Goal: Information Seeking & Learning: Learn about a topic

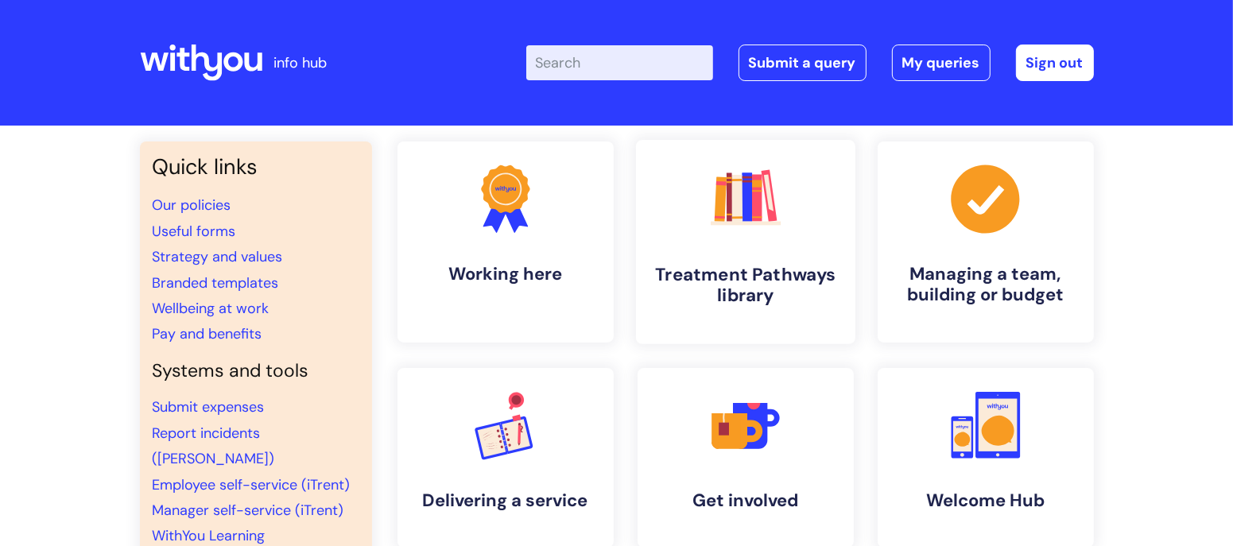
click at [686, 269] on h4 "Treatment Pathways library" at bounding box center [746, 285] width 194 height 43
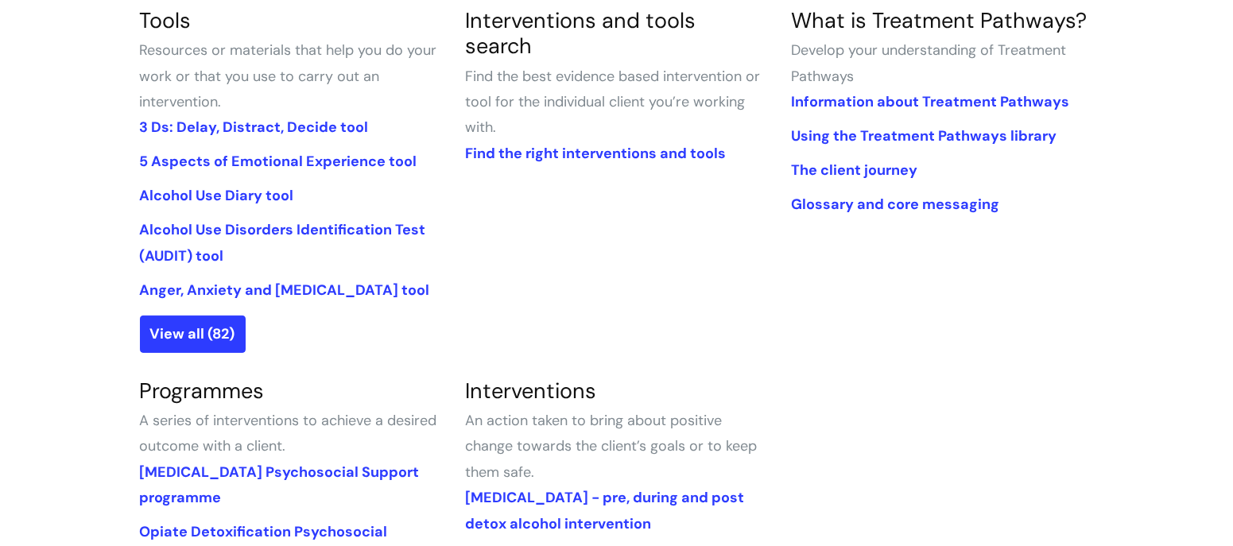
scroll to position [401, 0]
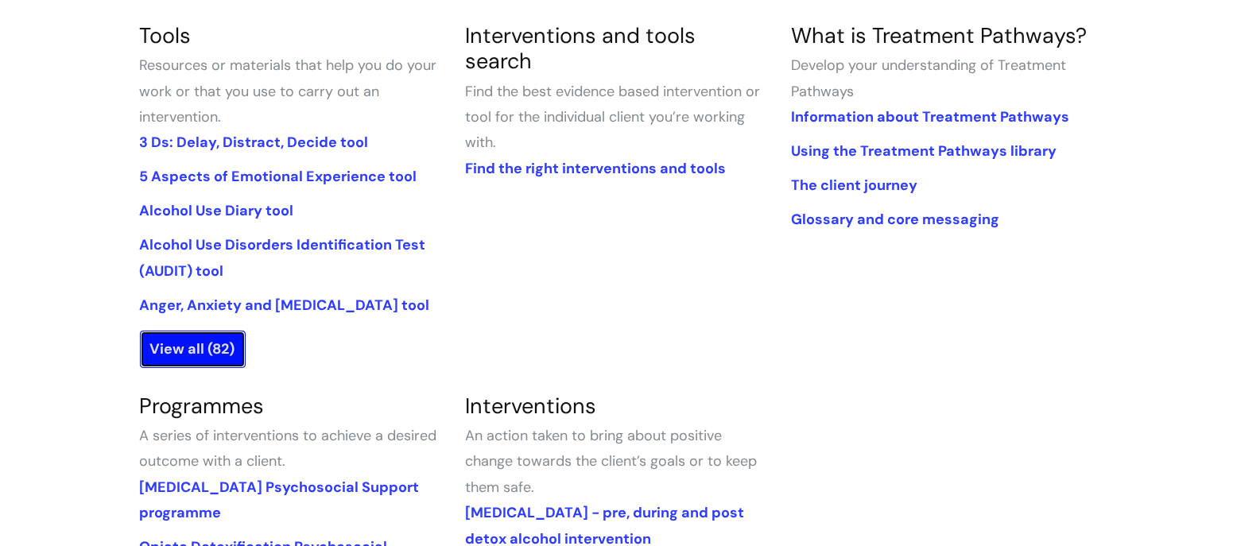
click at [227, 343] on link "View all (82)" at bounding box center [193, 349] width 106 height 37
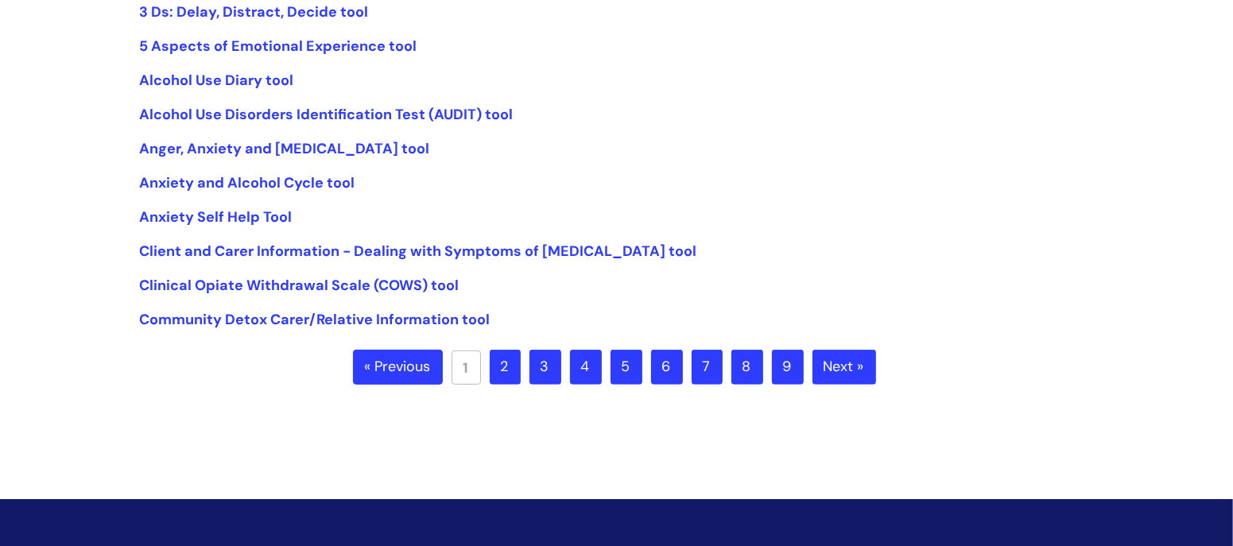
scroll to position [429, 0]
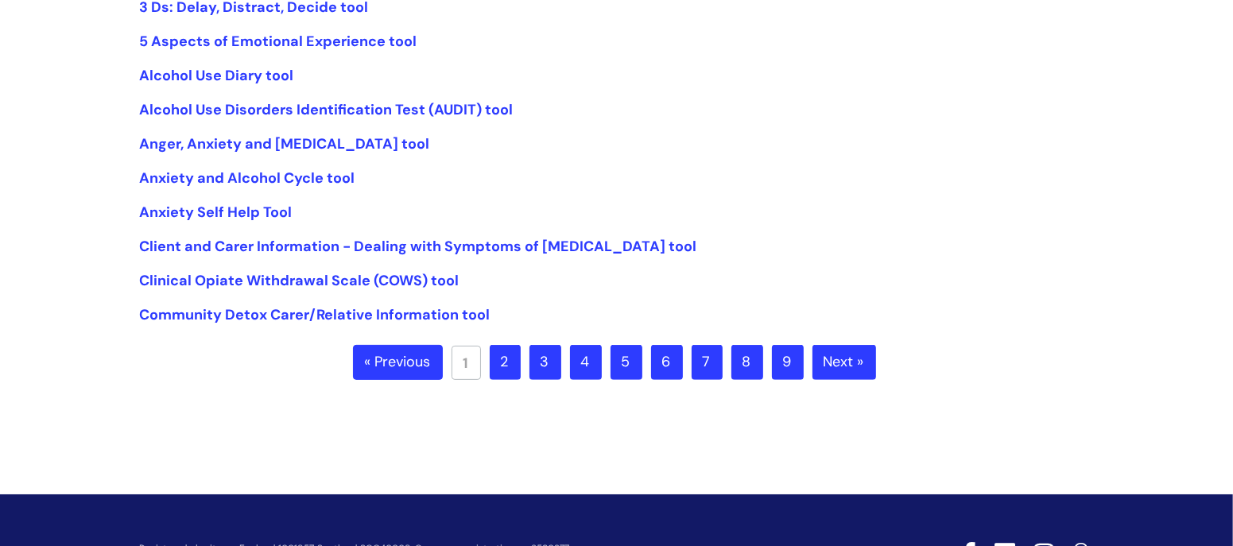
click at [505, 357] on link "2" at bounding box center [505, 362] width 31 height 35
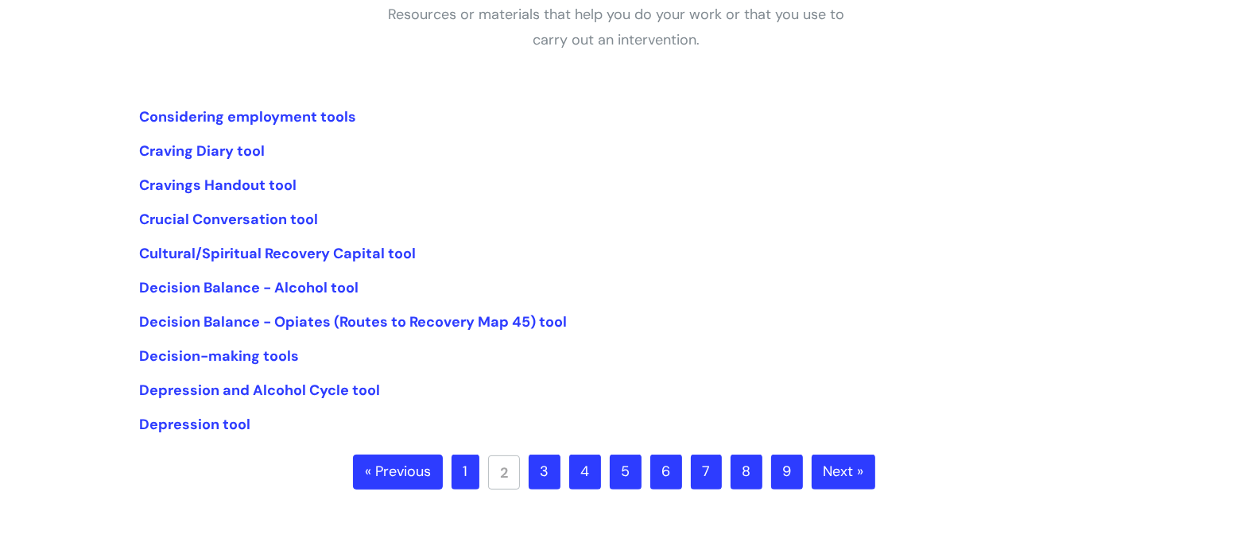
scroll to position [316, 0]
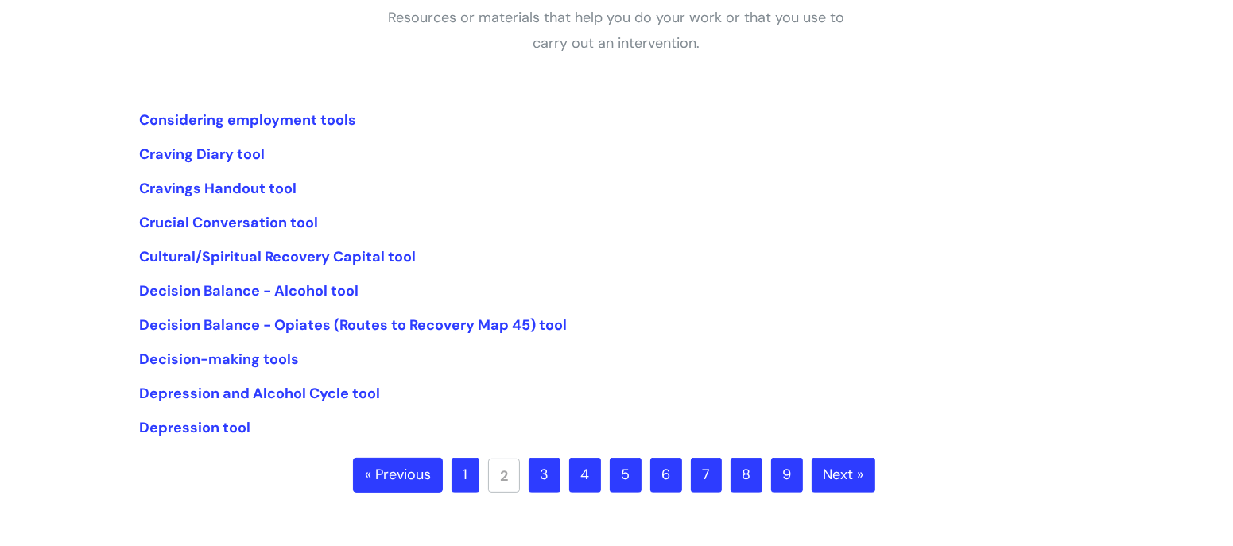
click at [549, 498] on ul "« Previous 1 2 3 4 5 6 7 8 9 Next »" at bounding box center [616, 486] width 527 height 56
click at [551, 471] on link "3" at bounding box center [545, 475] width 32 height 35
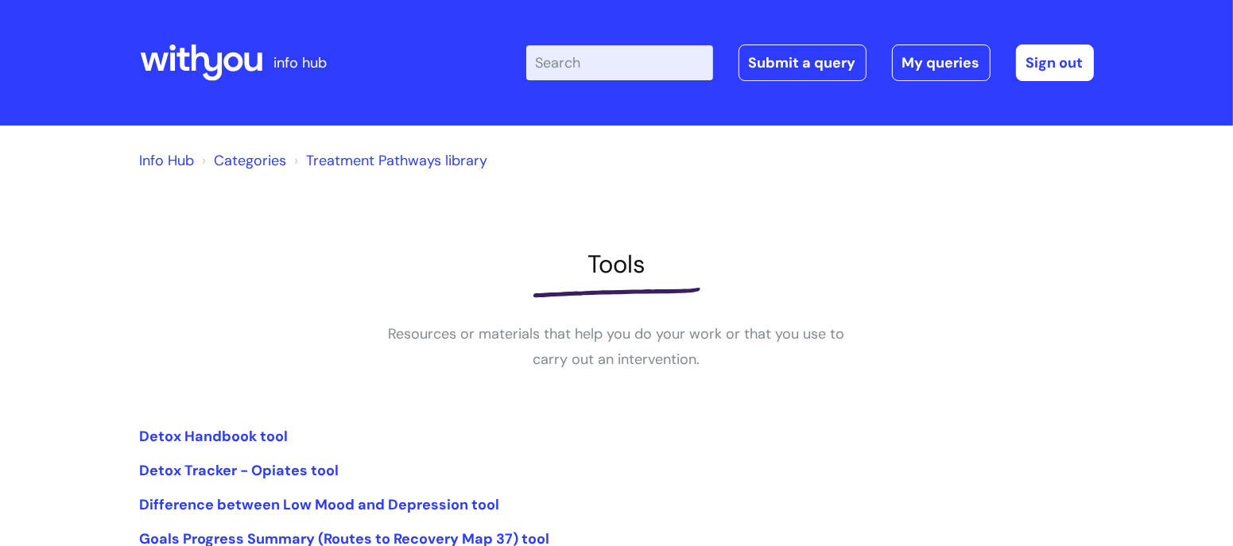
click at [597, 56] on input "Enter your search term here..." at bounding box center [619, 62] width 187 height 35
type input "crisis"
click button "Search" at bounding box center [0, 0] width 0 height 0
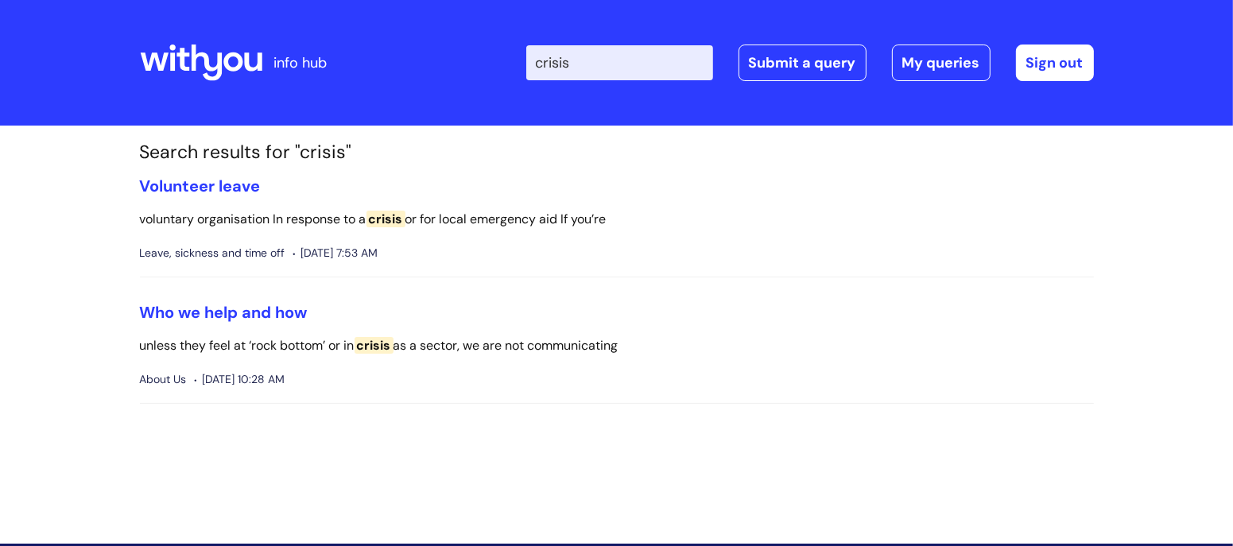
click at [216, 68] on icon at bounding box center [206, 63] width 31 height 37
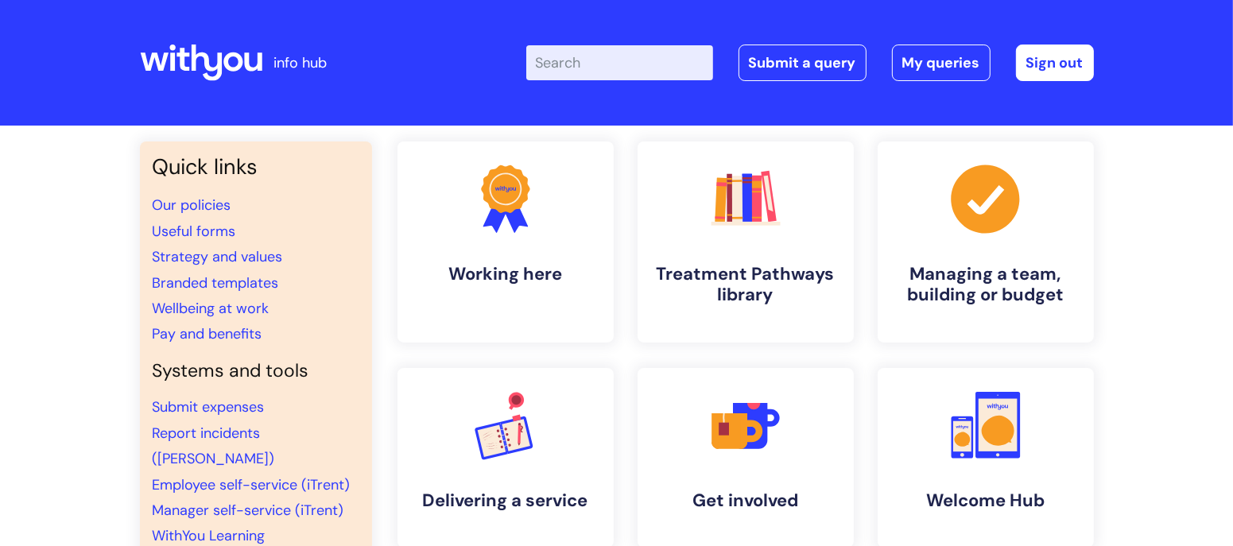
click at [586, 74] on input "Enter your search term here..." at bounding box center [619, 62] width 187 height 35
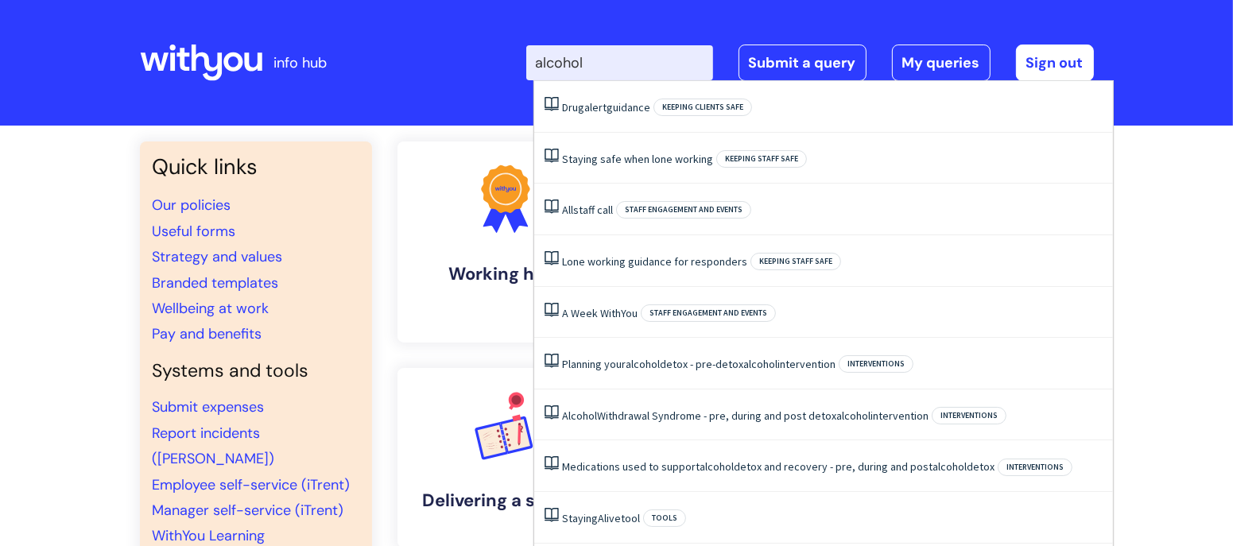
type input "alcohol"
click button "Search" at bounding box center [0, 0] width 0 height 0
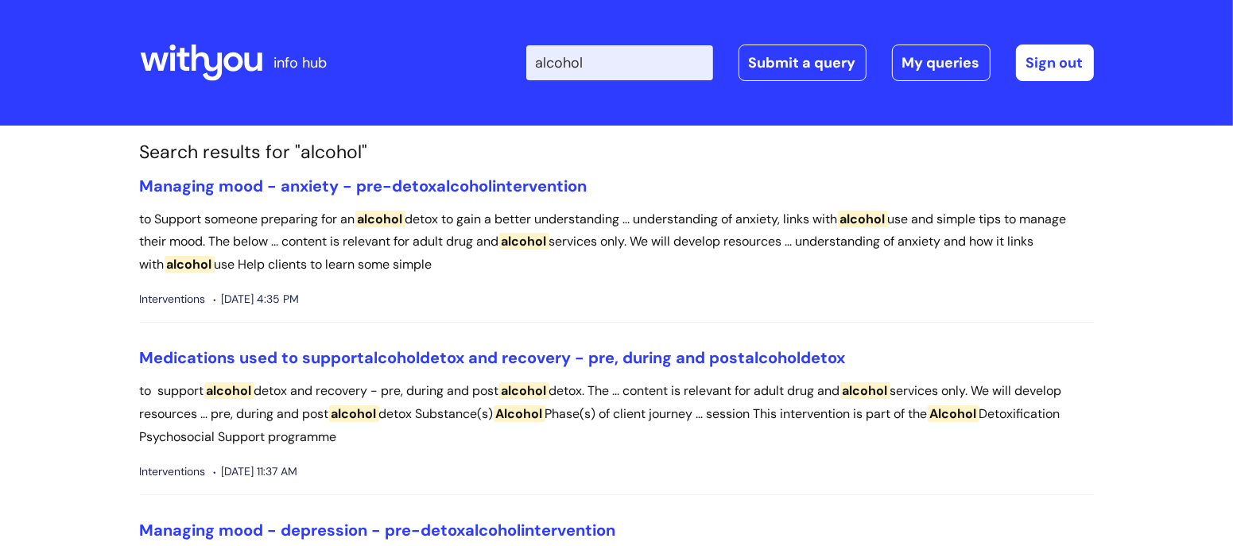
click at [607, 74] on input "alcohol" at bounding box center [619, 62] width 187 height 35
type input "me today"
click button "Search" at bounding box center [0, 0] width 0 height 0
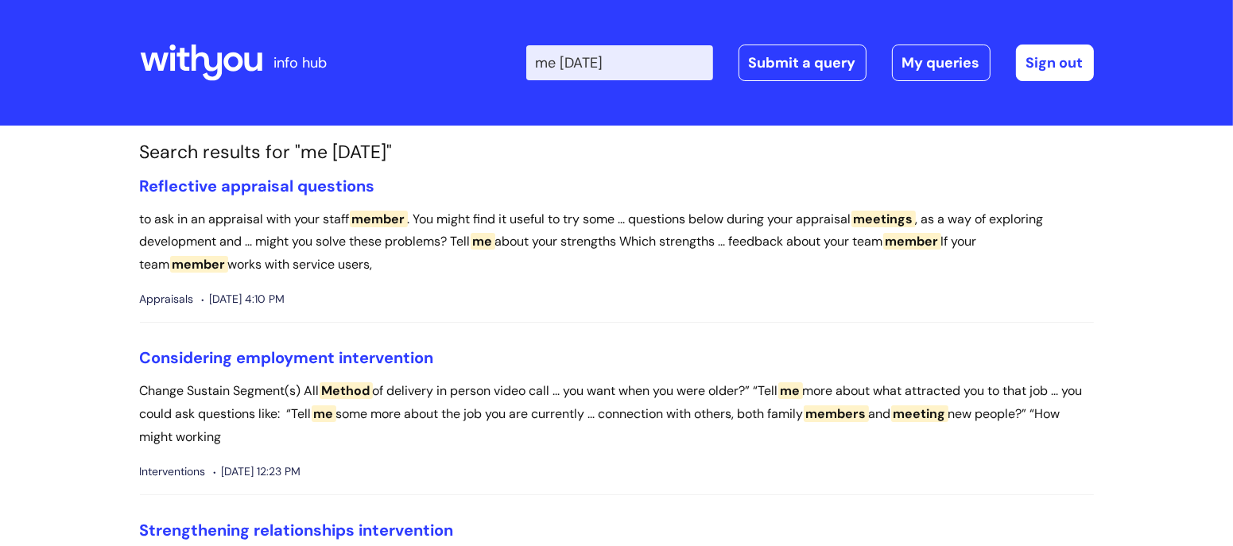
click at [605, 53] on input "me today" at bounding box center [619, 62] width 187 height 35
click at [589, 60] on input "me today" at bounding box center [619, 62] width 187 height 35
type input "my"
click button "Search" at bounding box center [0, 0] width 0 height 0
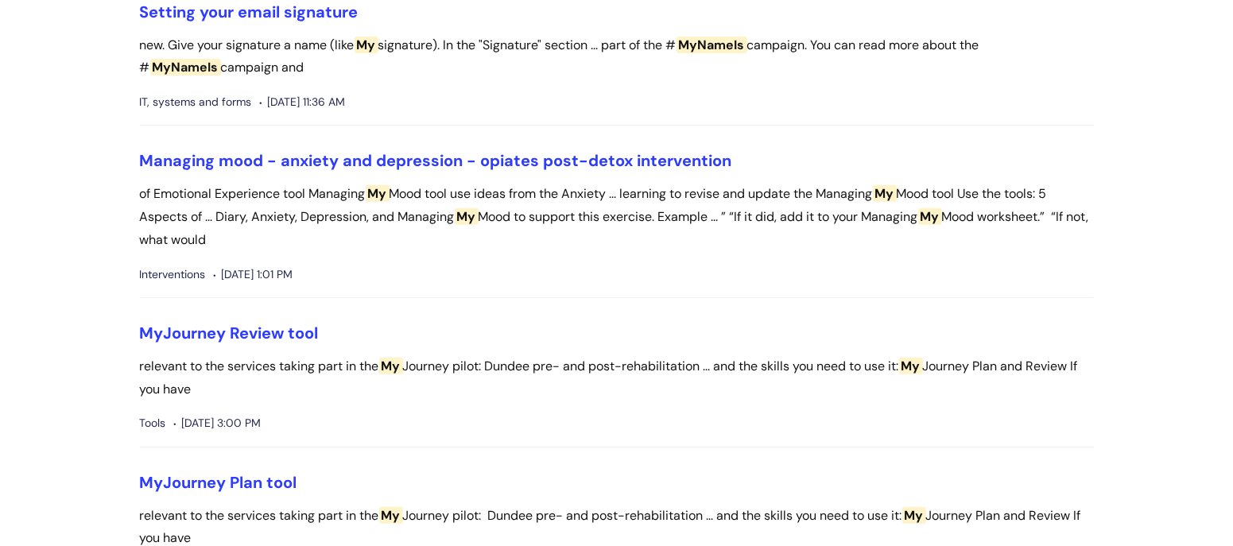
scroll to position [855, 0]
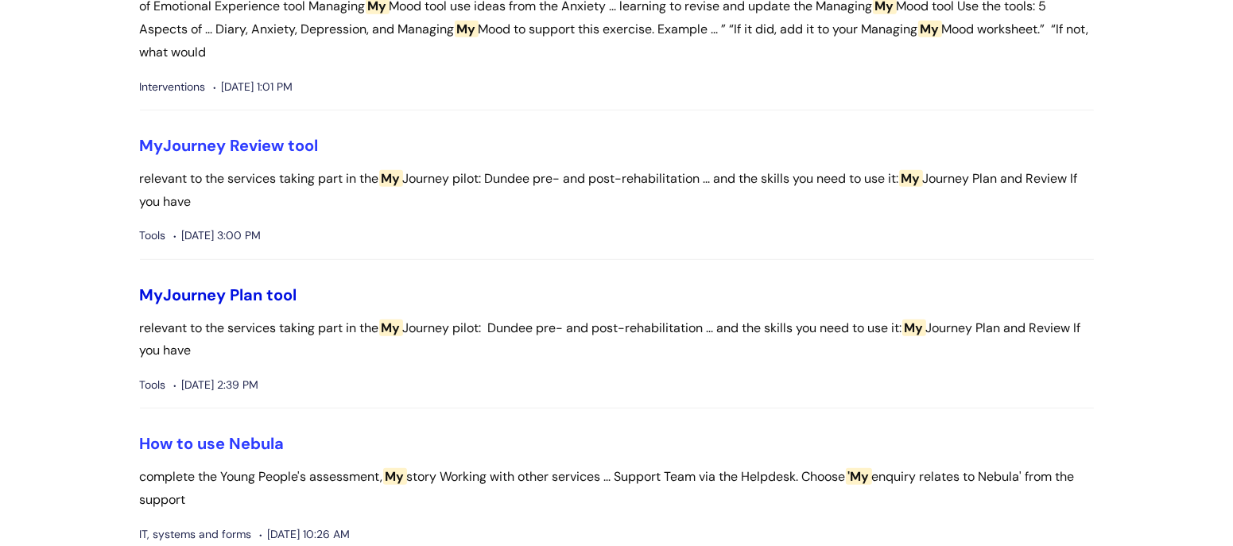
click at [248, 291] on link "My Journey Plan tool" at bounding box center [218, 295] width 157 height 21
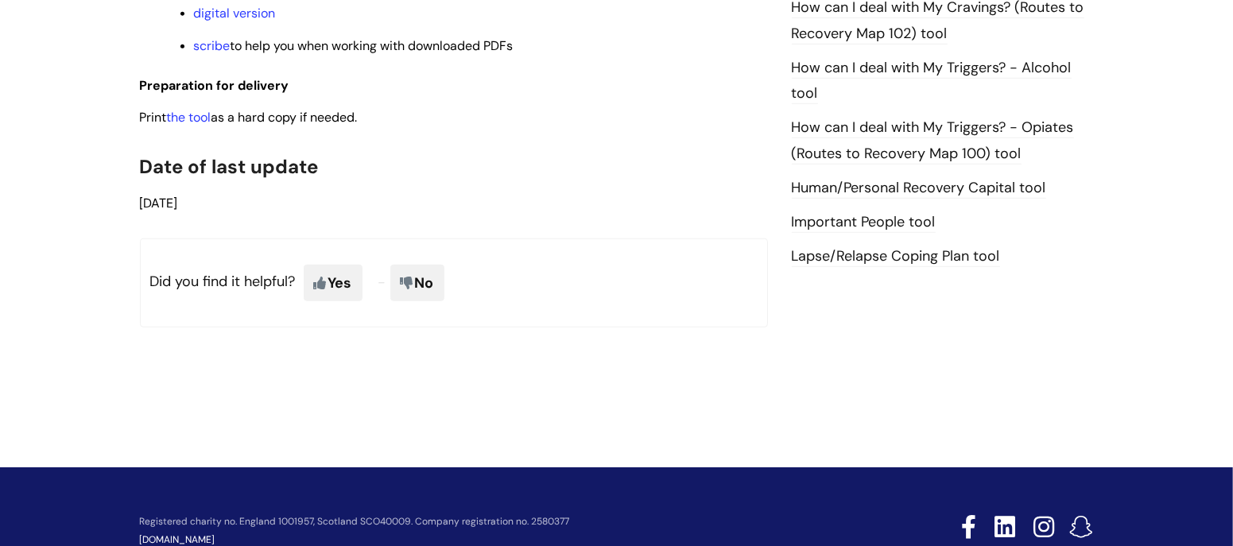
scroll to position [1218, 0]
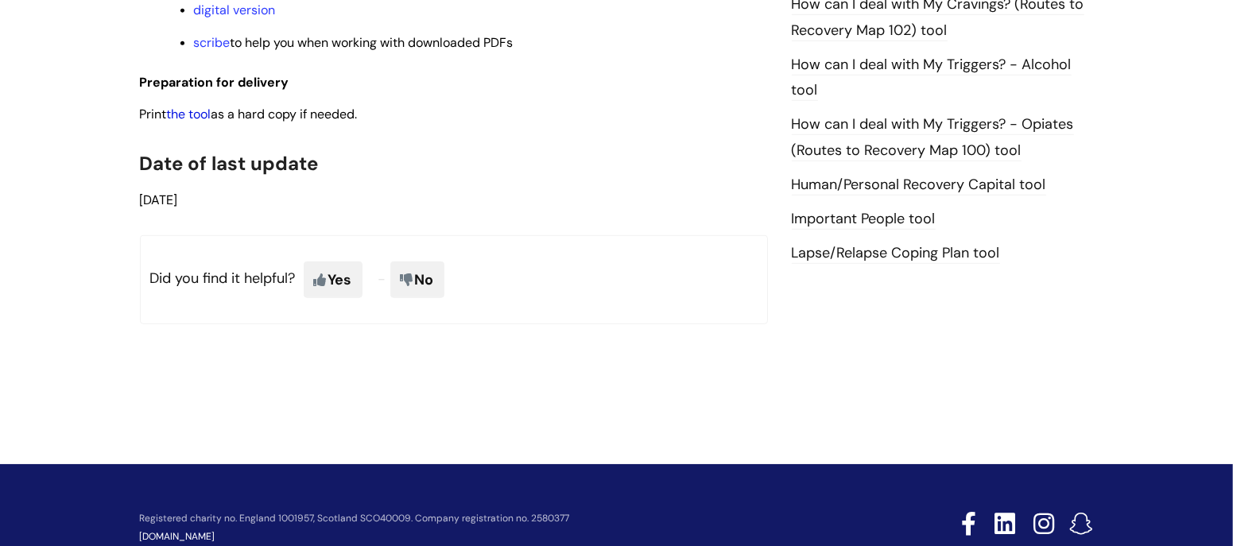
click at [185, 122] on link "the tool" at bounding box center [189, 114] width 45 height 17
